Goal: Navigation & Orientation: Find specific page/section

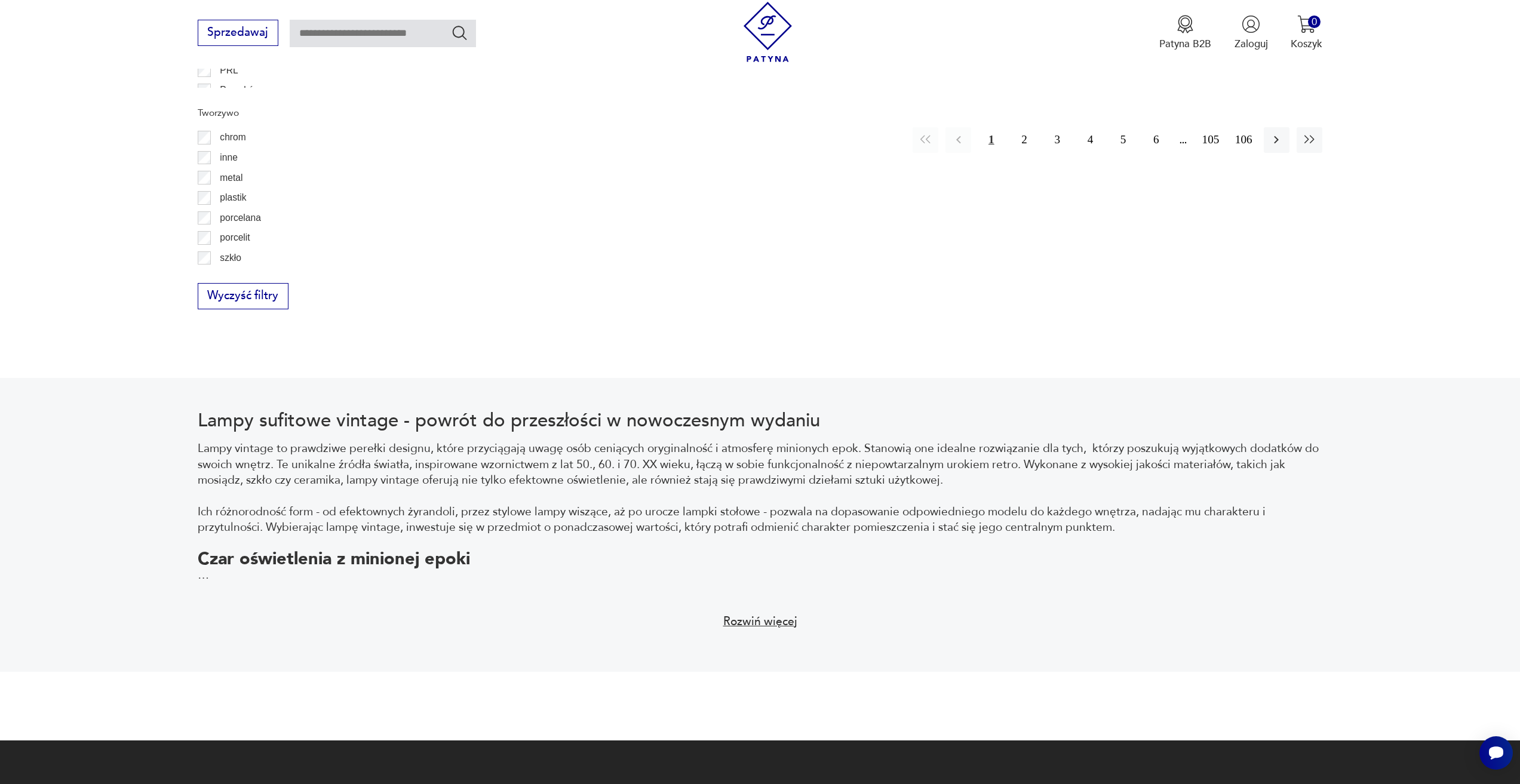
scroll to position [1310, 0]
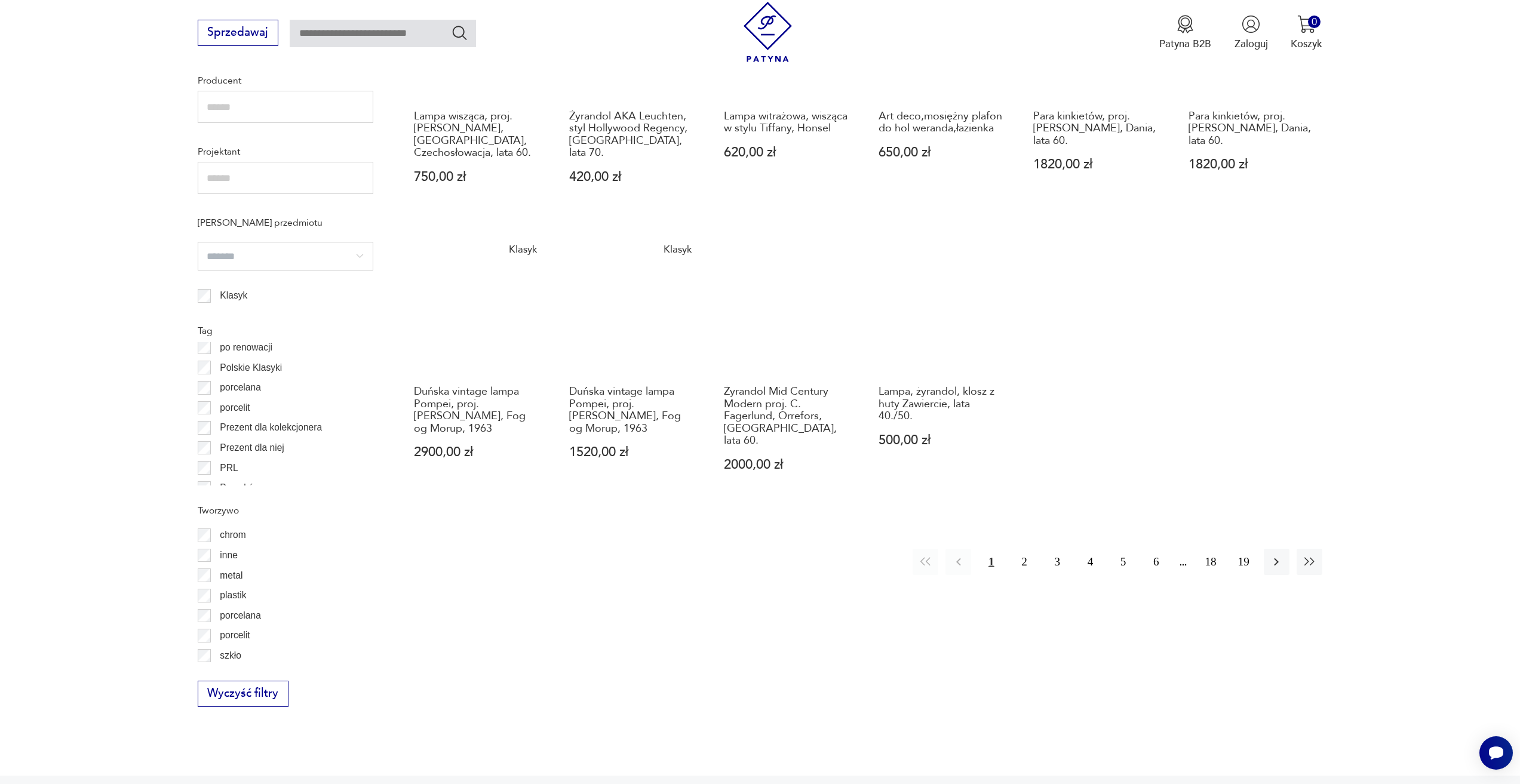
scroll to position [952, 0]
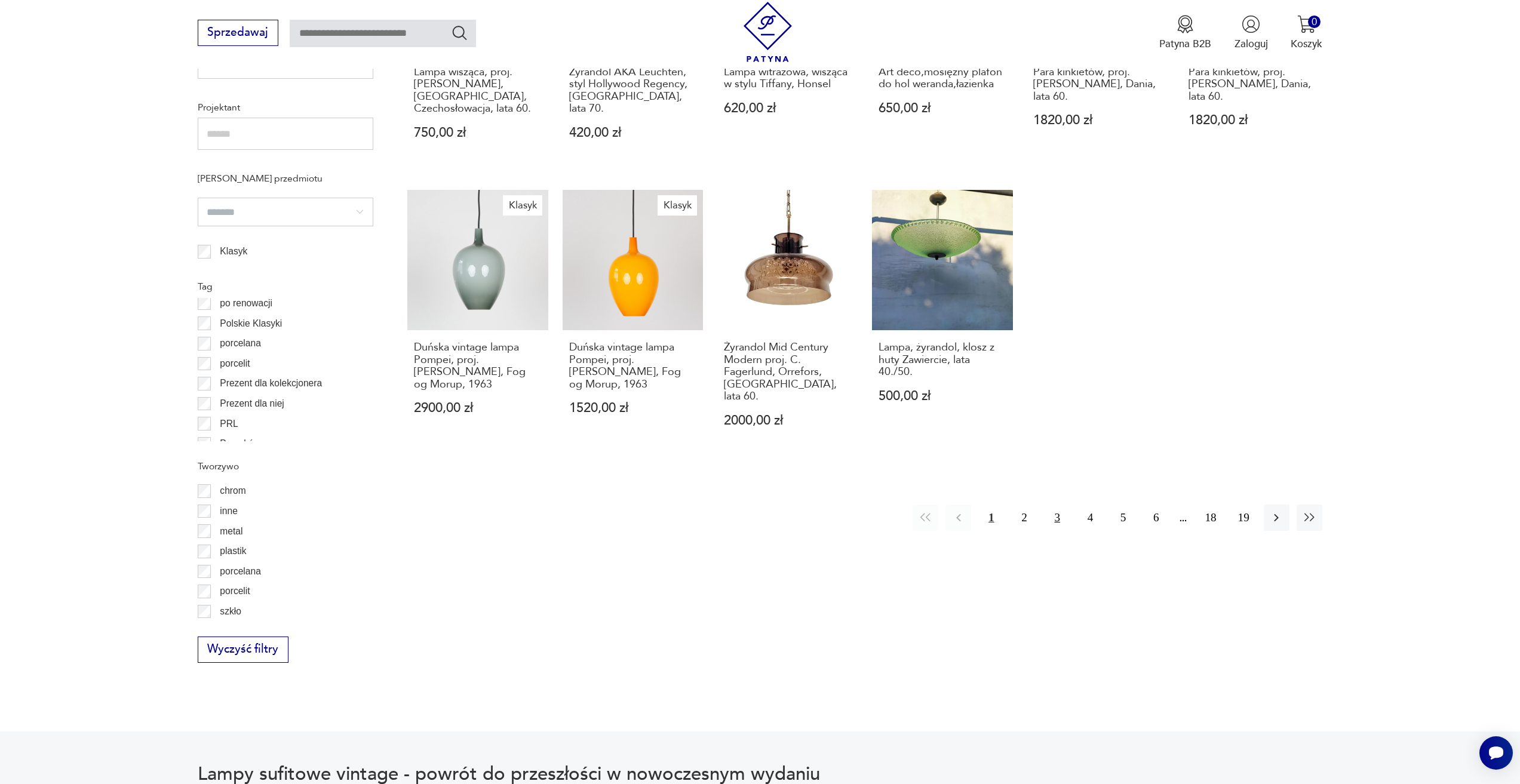
click at [1058, 504] on button "3" at bounding box center [1057, 517] width 26 height 26
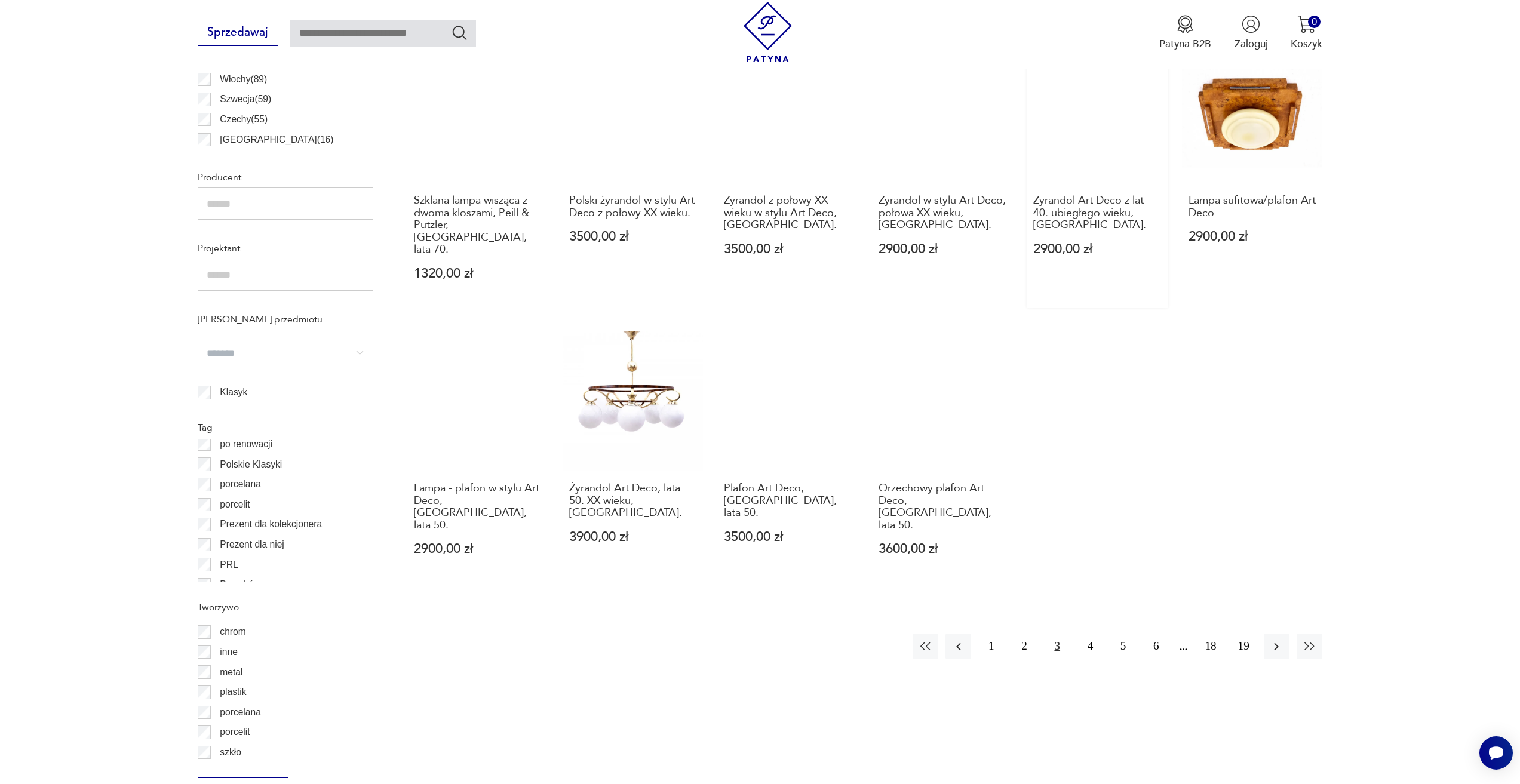
scroll to position [833, 0]
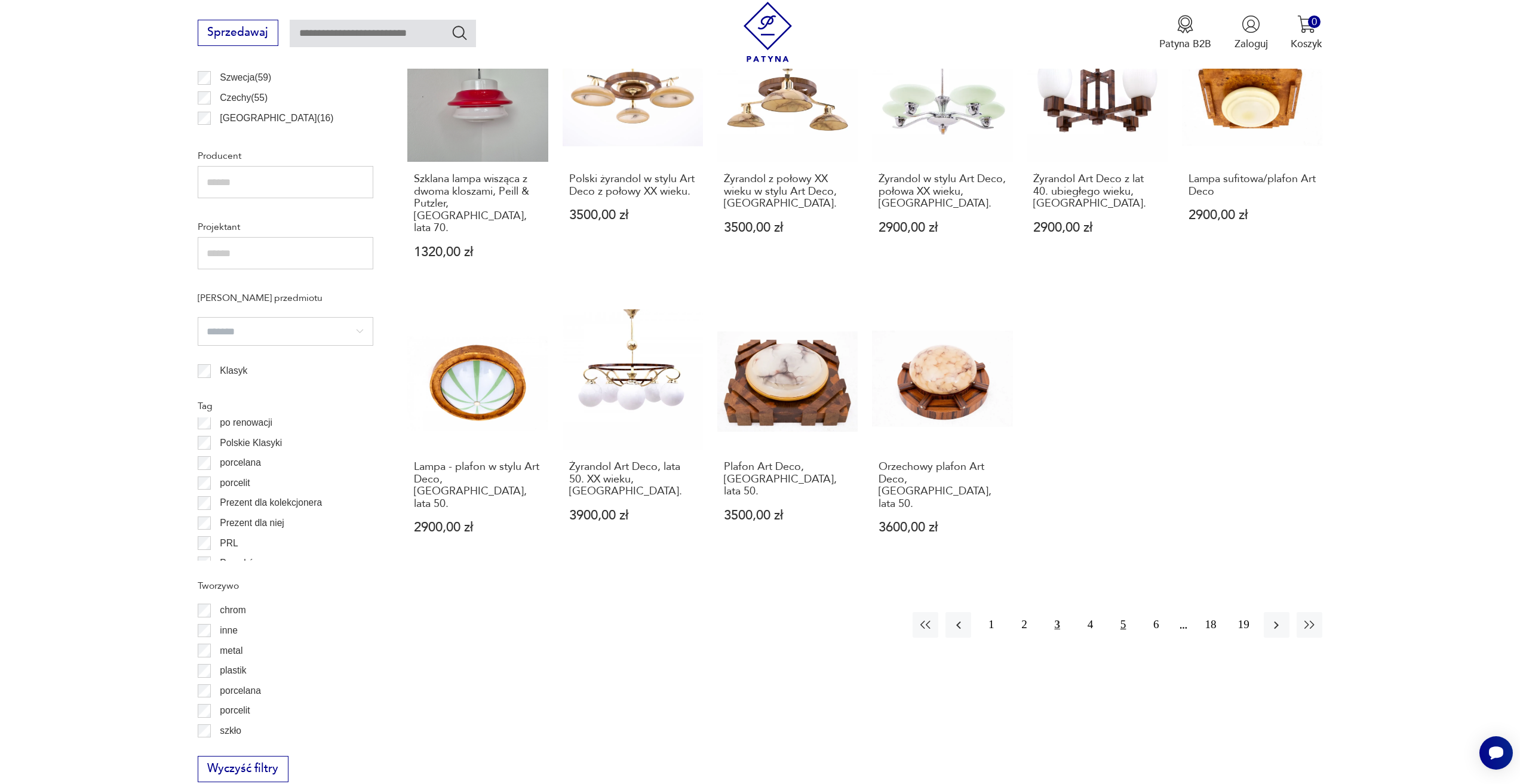
click at [1117, 612] on button "5" at bounding box center [1123, 625] width 26 height 26
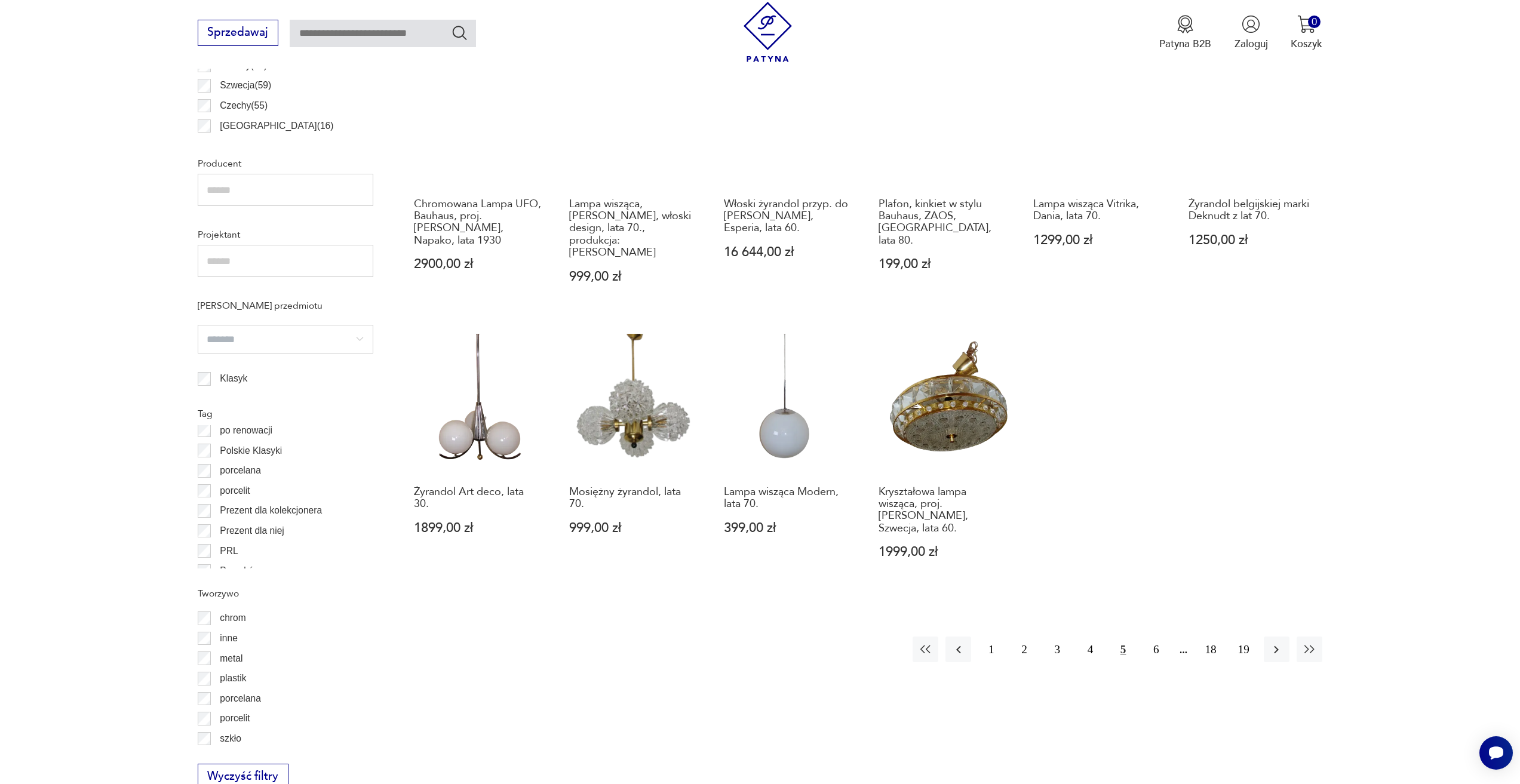
scroll to position [892, 0]
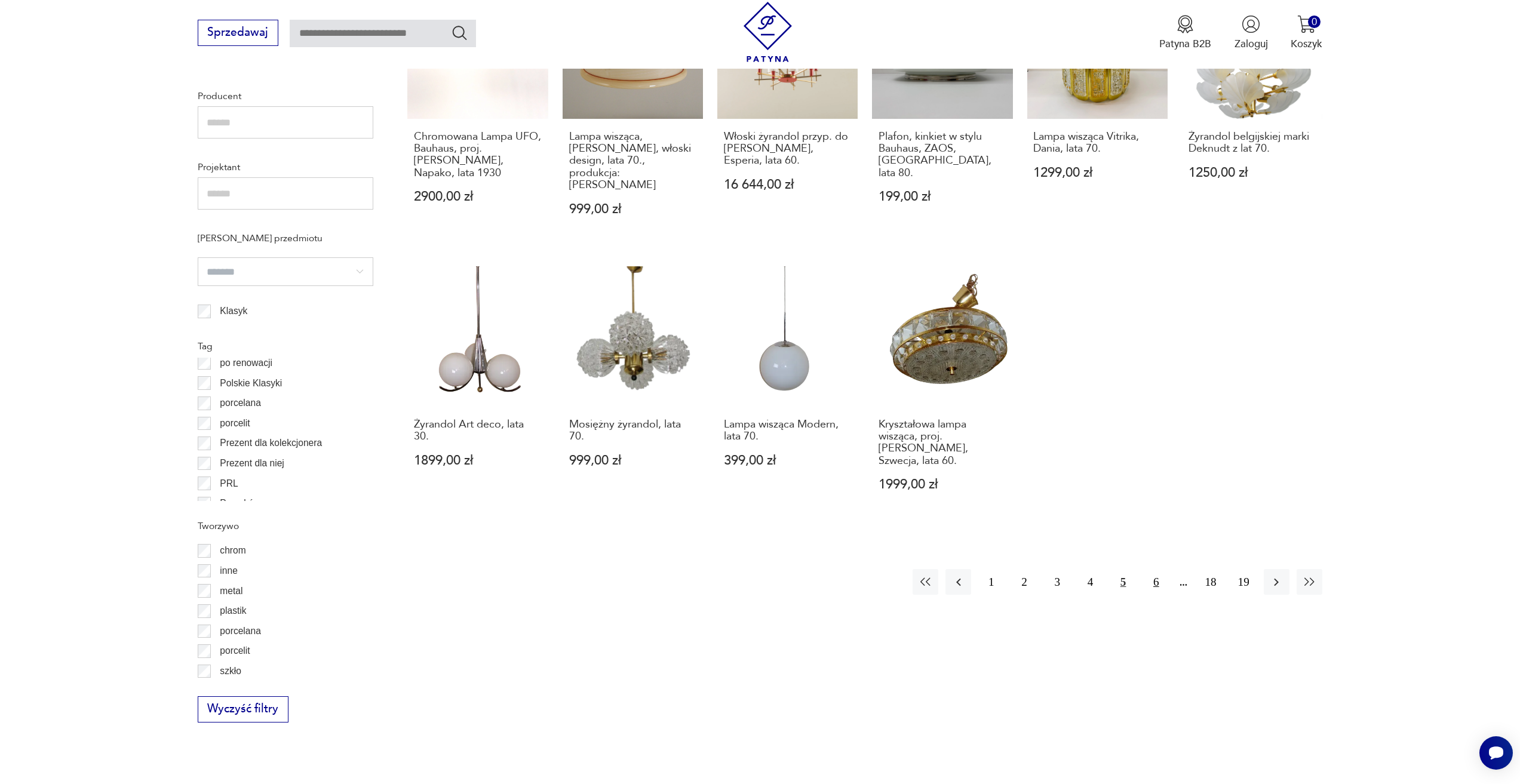
click at [1158, 569] on button "6" at bounding box center [1156, 582] width 26 height 26
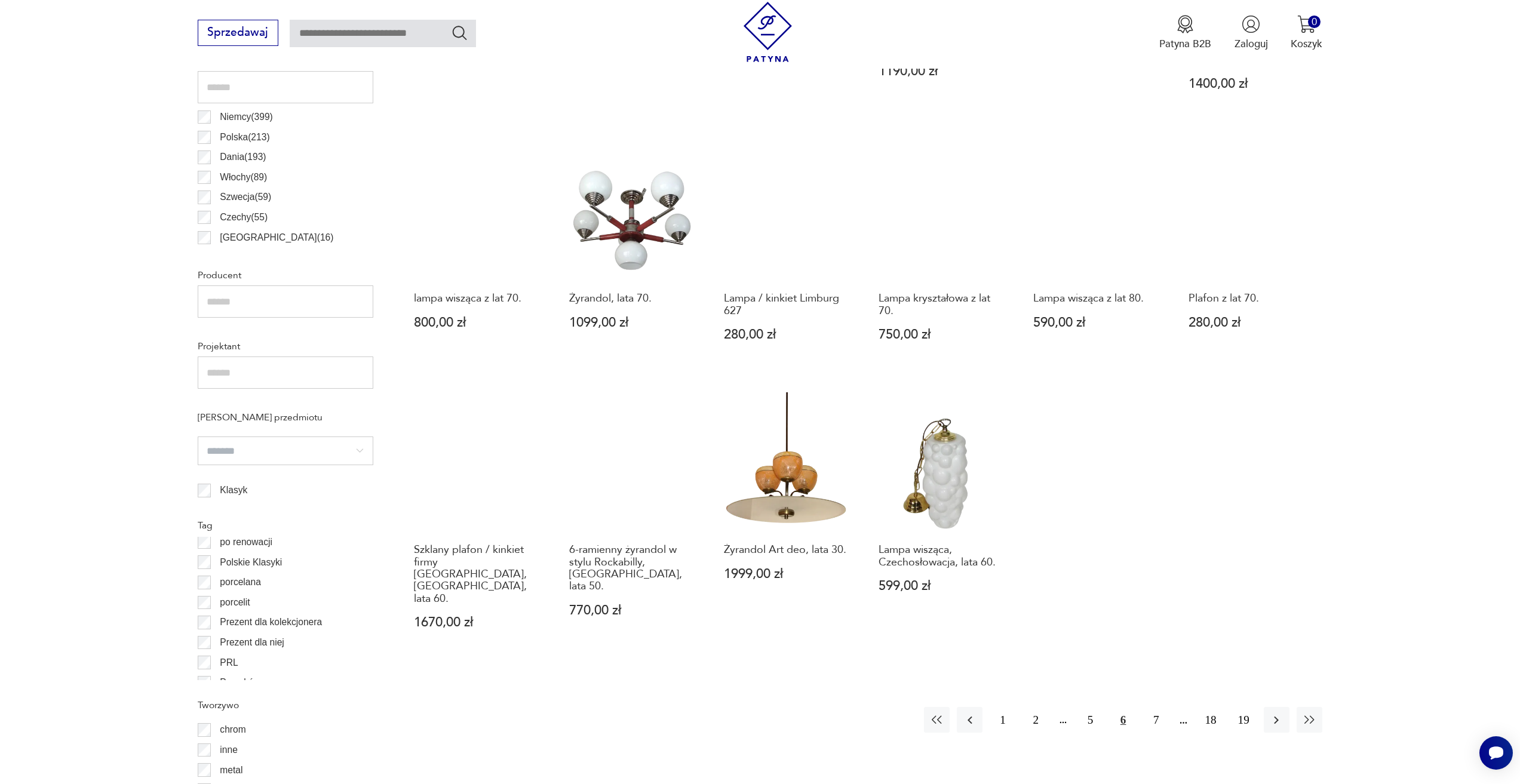
scroll to position [833, 0]
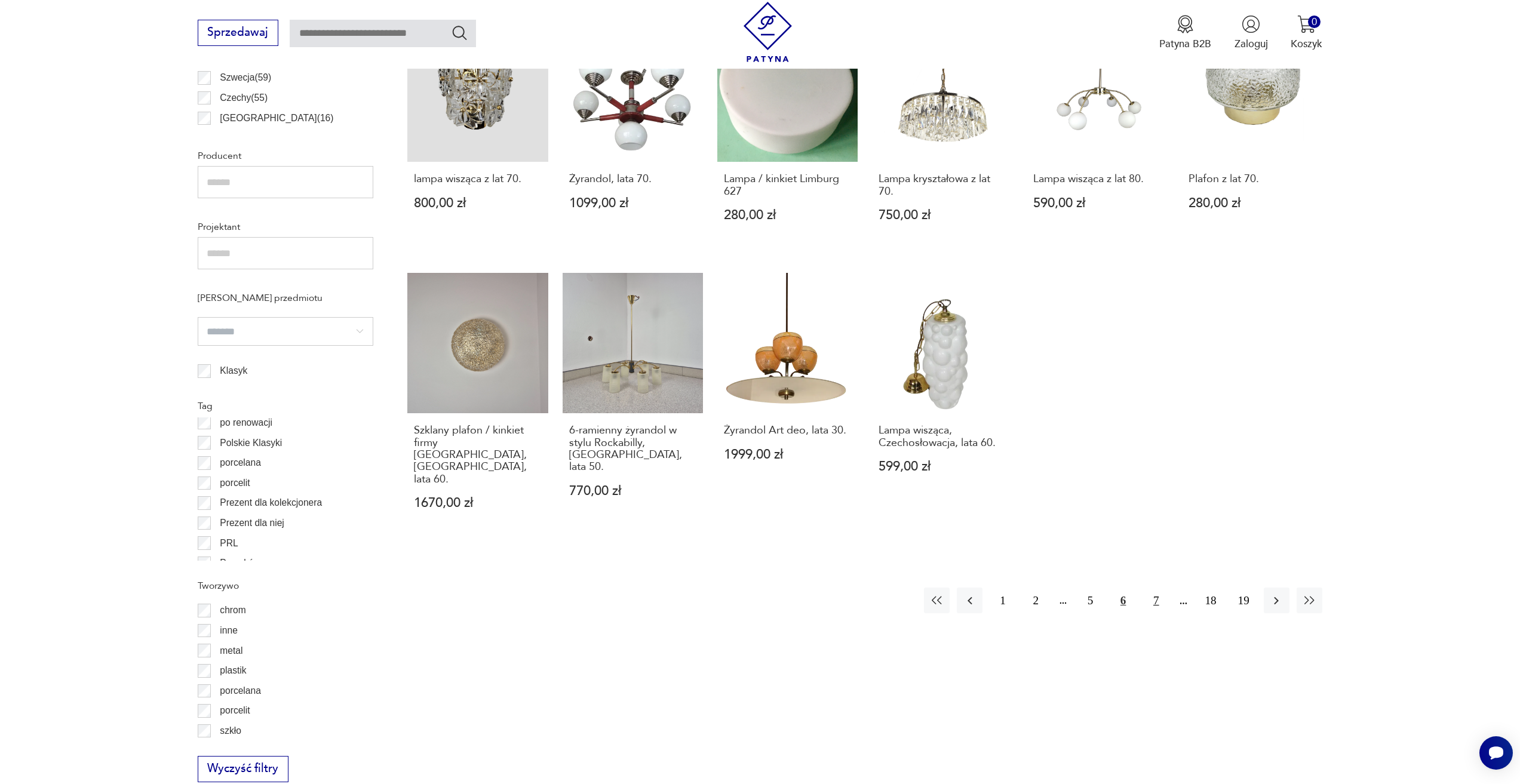
click at [1158, 587] on button "7" at bounding box center [1156, 600] width 26 height 26
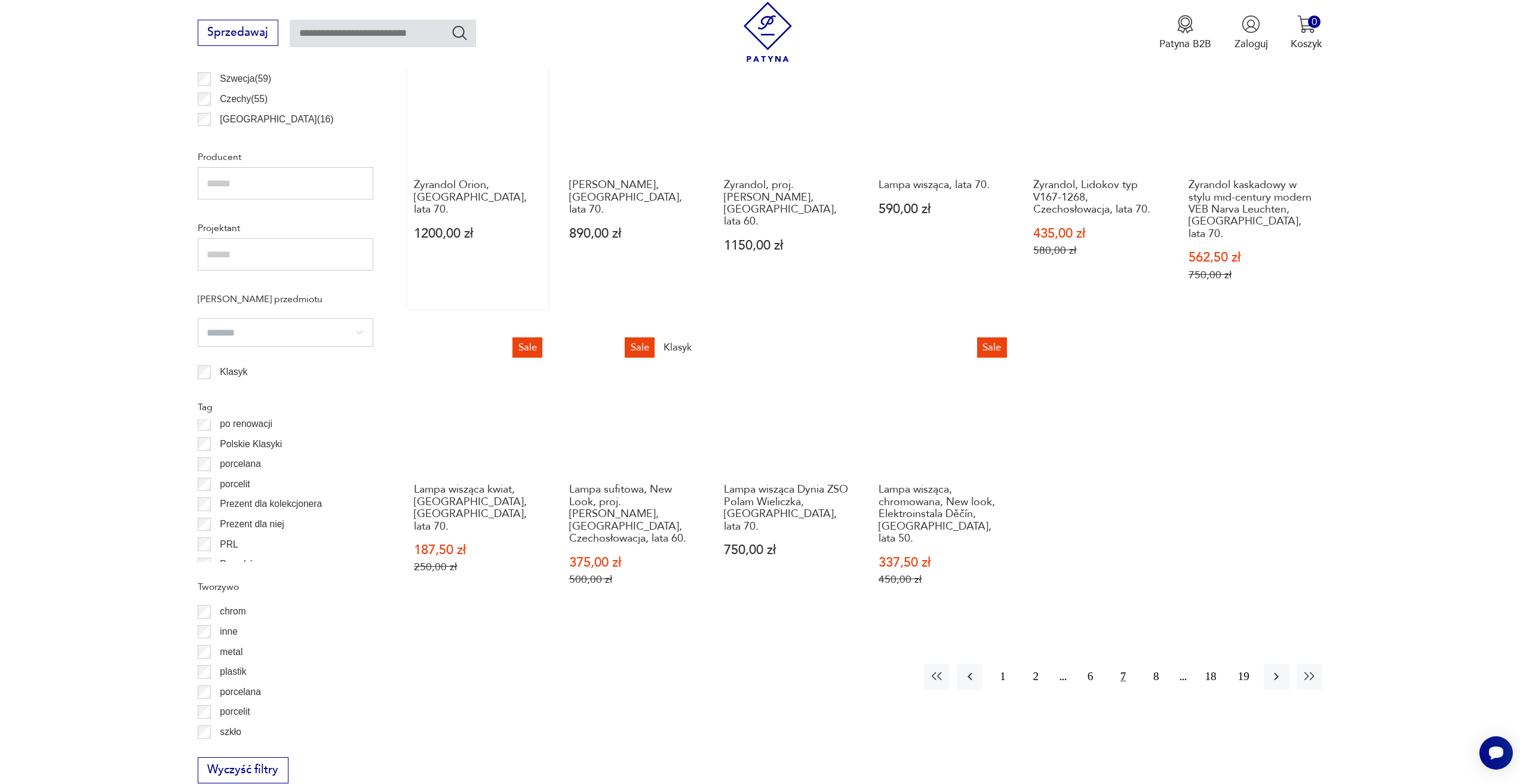
scroll to position [833, 0]
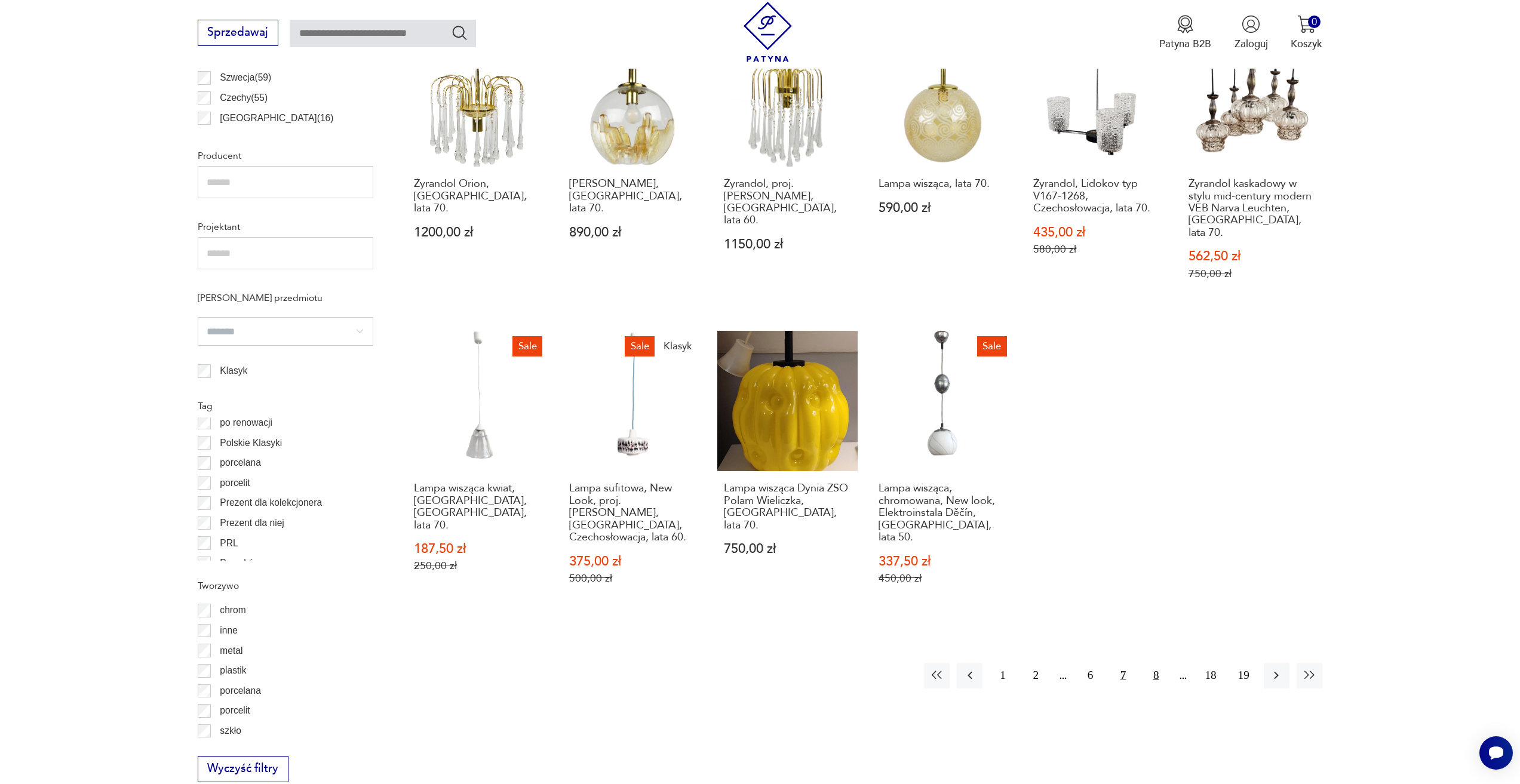
click at [1155, 663] on button "8" at bounding box center [1156, 676] width 26 height 26
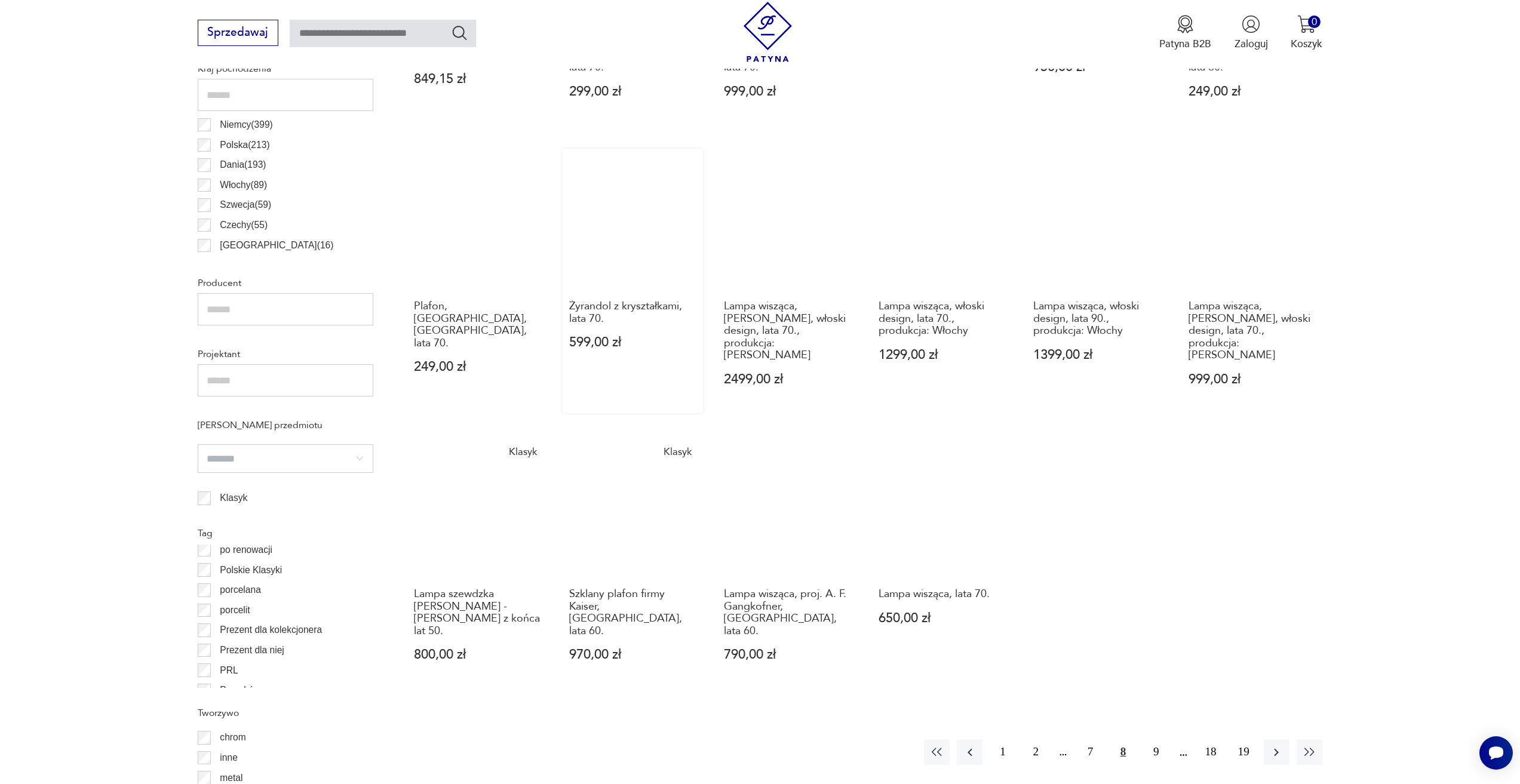
scroll to position [772, 0]
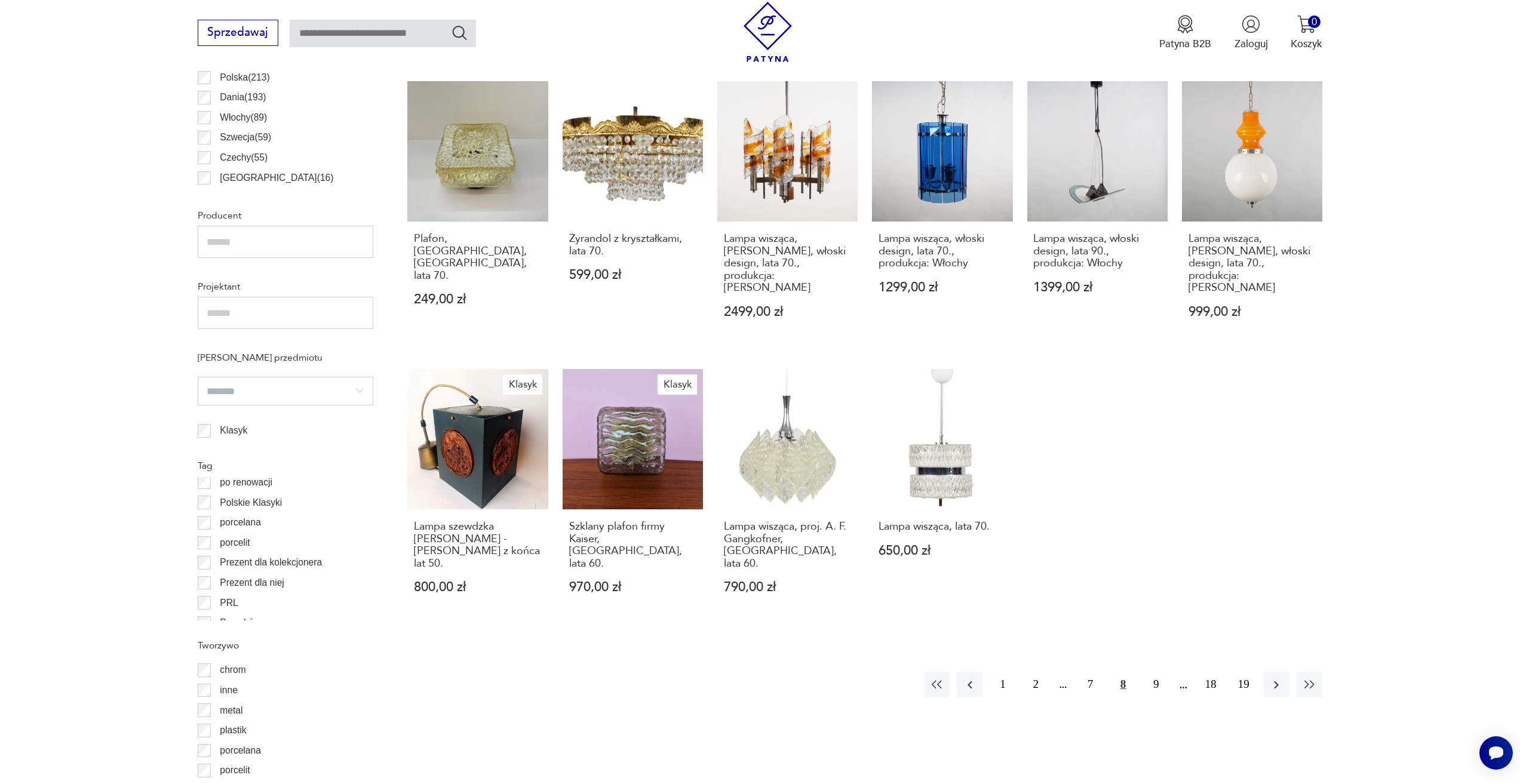
drag, startPoint x: 1246, startPoint y: 649, endPoint x: 1246, endPoint y: 670, distance: 21.0
click at [1246, 671] on button "19" at bounding box center [1244, 684] width 26 height 26
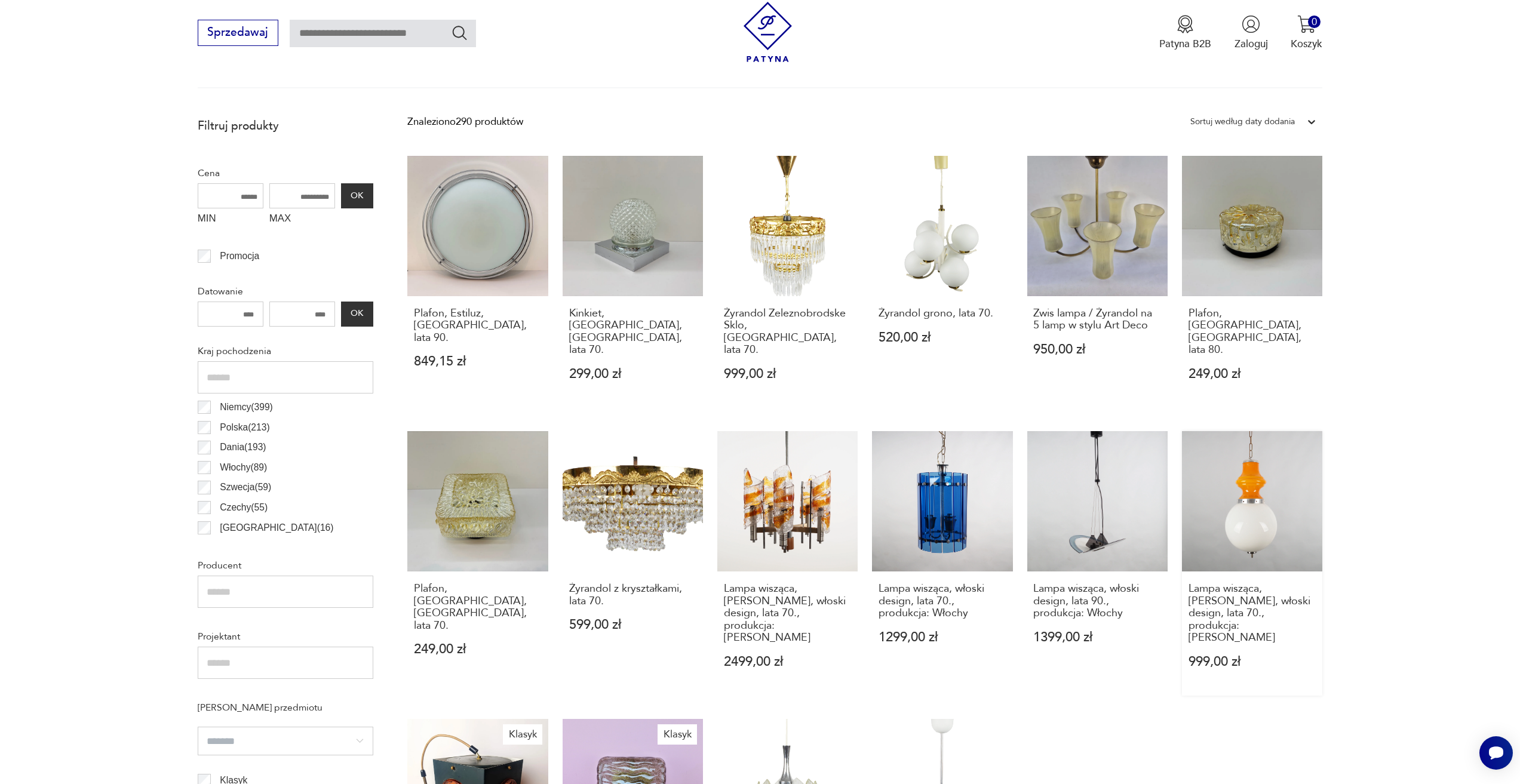
scroll to position [355, 0]
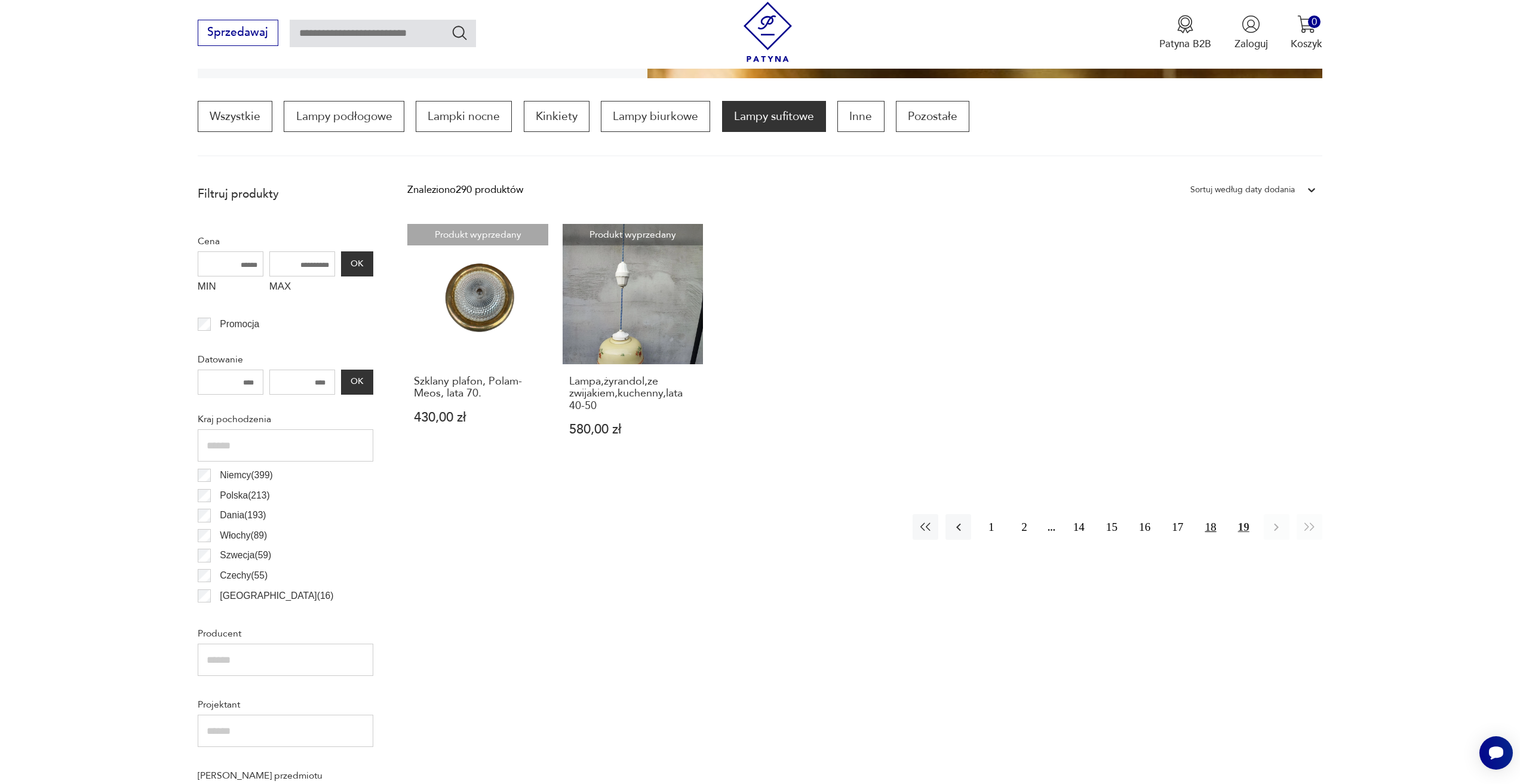
click at [1213, 526] on button "18" at bounding box center [1211, 527] width 26 height 26
